Goal: Check status: Check status

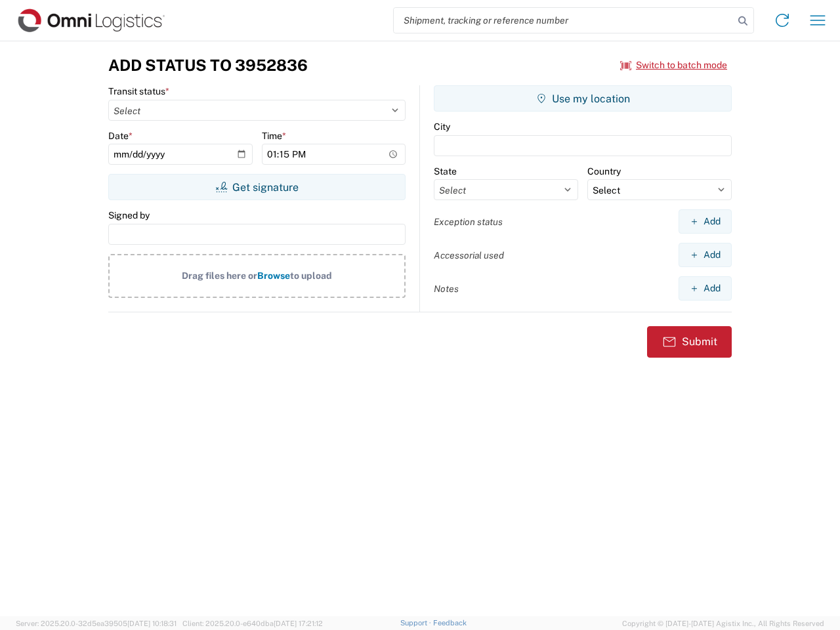
click at [564, 20] on input "search" at bounding box center [564, 20] width 340 height 25
click at [743, 21] on icon at bounding box center [743, 21] width 18 height 18
click at [782, 20] on icon at bounding box center [782, 20] width 21 height 21
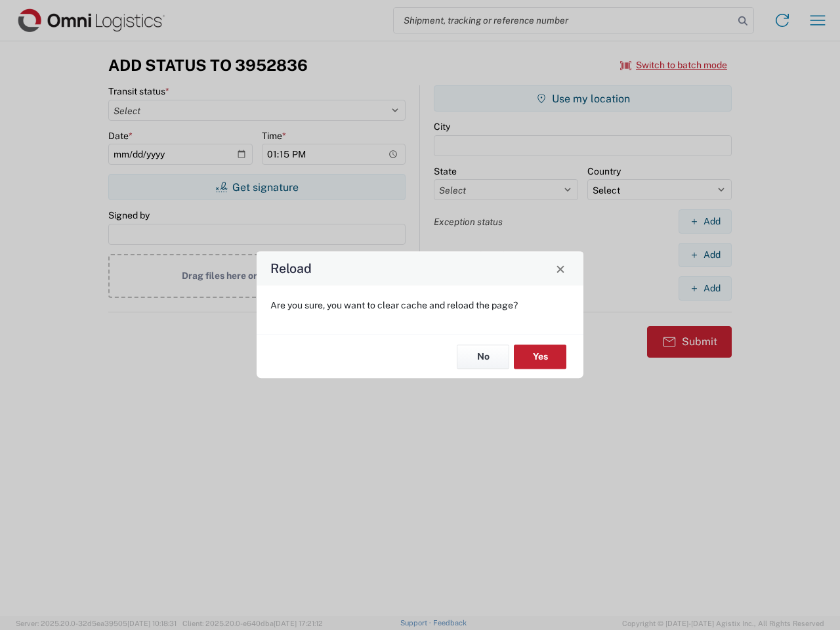
click at [674, 65] on div "Reload Are you sure, you want to clear cache and reload the page? No Yes" at bounding box center [420, 315] width 840 height 630
click at [257, 187] on div "Reload Are you sure, you want to clear cache and reload the page? No Yes" at bounding box center [420, 315] width 840 height 630
click at [583, 98] on div "Reload Are you sure, you want to clear cache and reload the page? No Yes" at bounding box center [420, 315] width 840 height 630
click at [705, 221] on div "Reload Are you sure, you want to clear cache and reload the page? No Yes" at bounding box center [420, 315] width 840 height 630
click at [705, 255] on div "Reload Are you sure, you want to clear cache and reload the page? No Yes" at bounding box center [420, 315] width 840 height 630
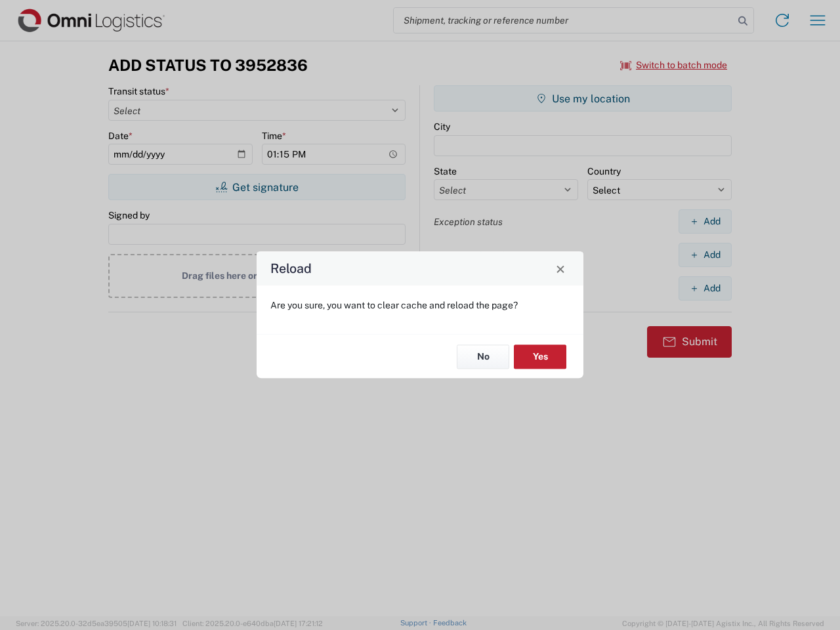
click at [705, 288] on div "Reload Are you sure, you want to clear cache and reload the page? No Yes" at bounding box center [420, 315] width 840 height 630
